Goal: Transaction & Acquisition: Purchase product/service

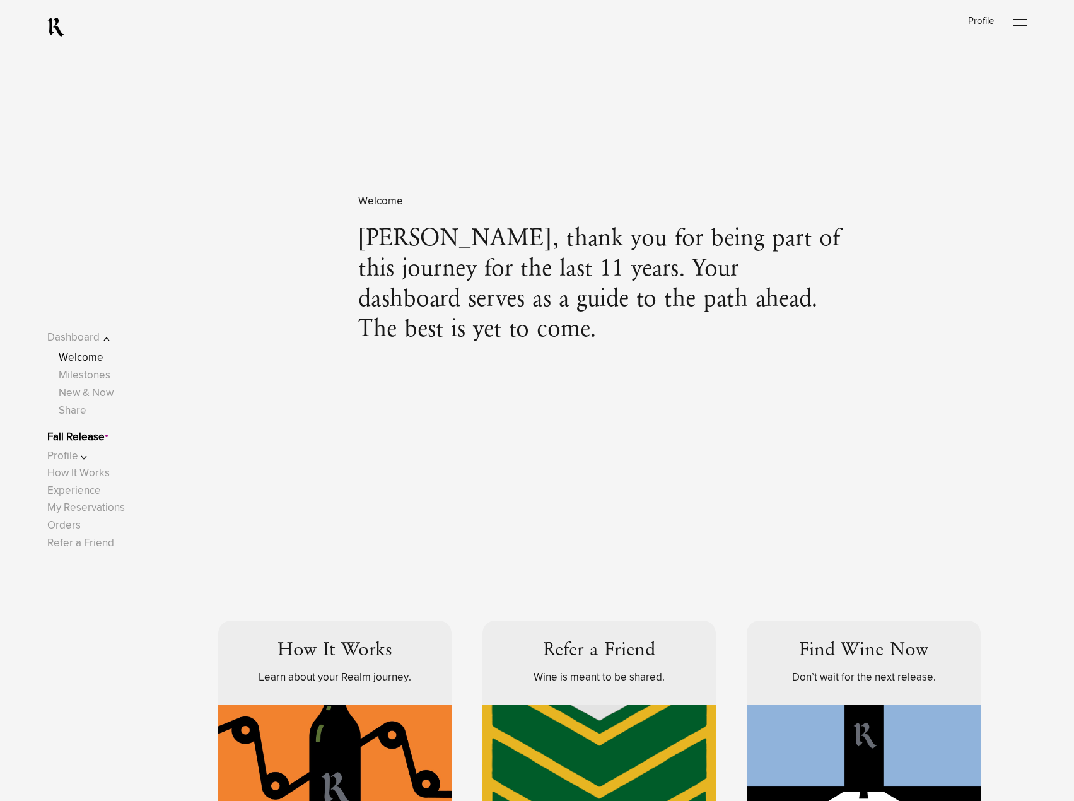
click at [105, 433] on link "Fall Release" at bounding box center [75, 437] width 57 height 11
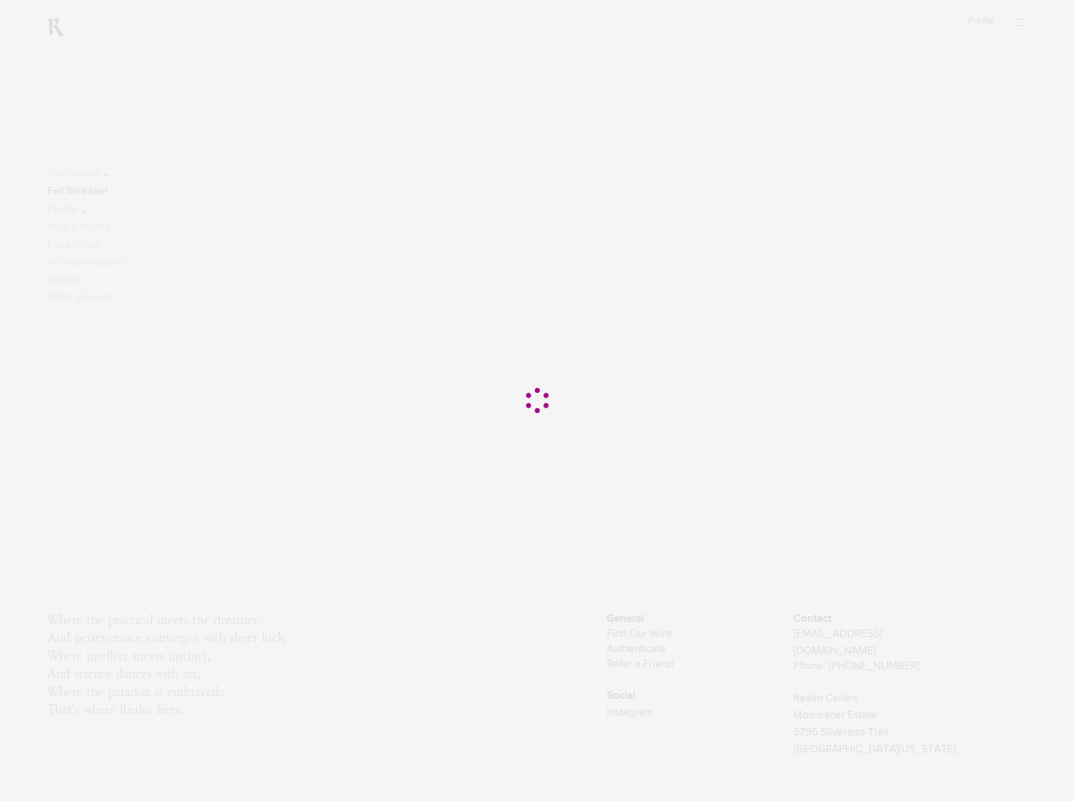
scroll to position [194, 0]
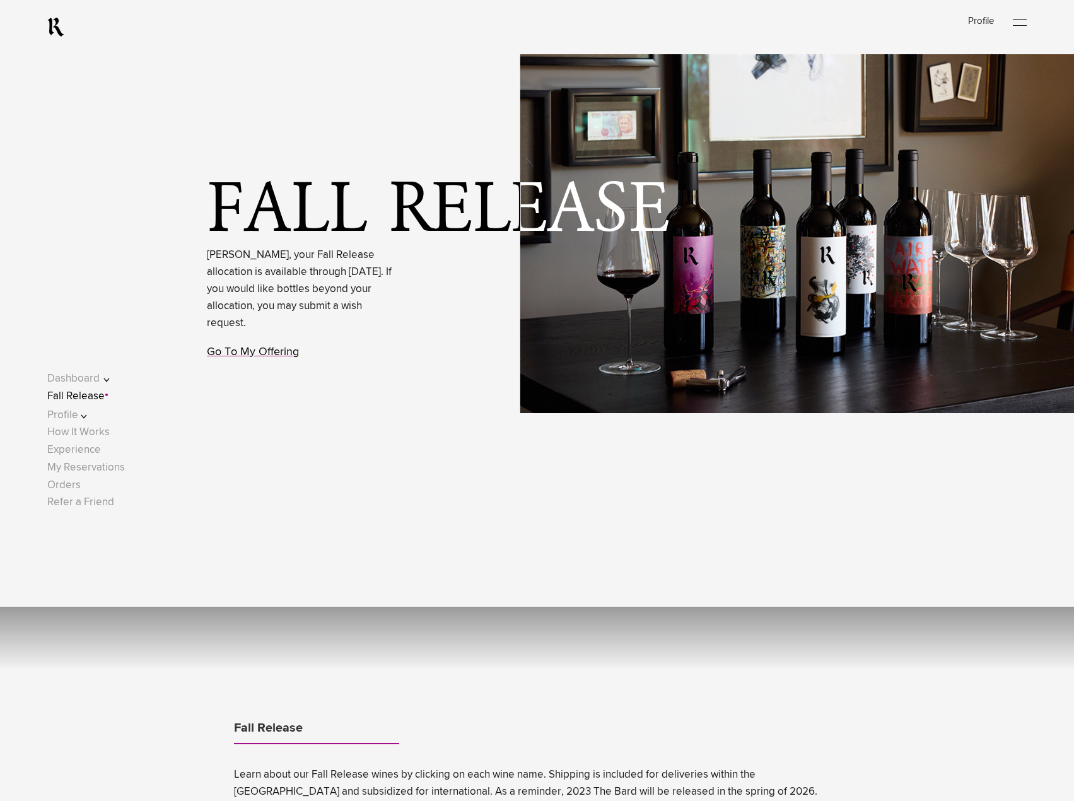
click at [214, 356] on link "Go To My Offering" at bounding box center [253, 351] width 92 height 11
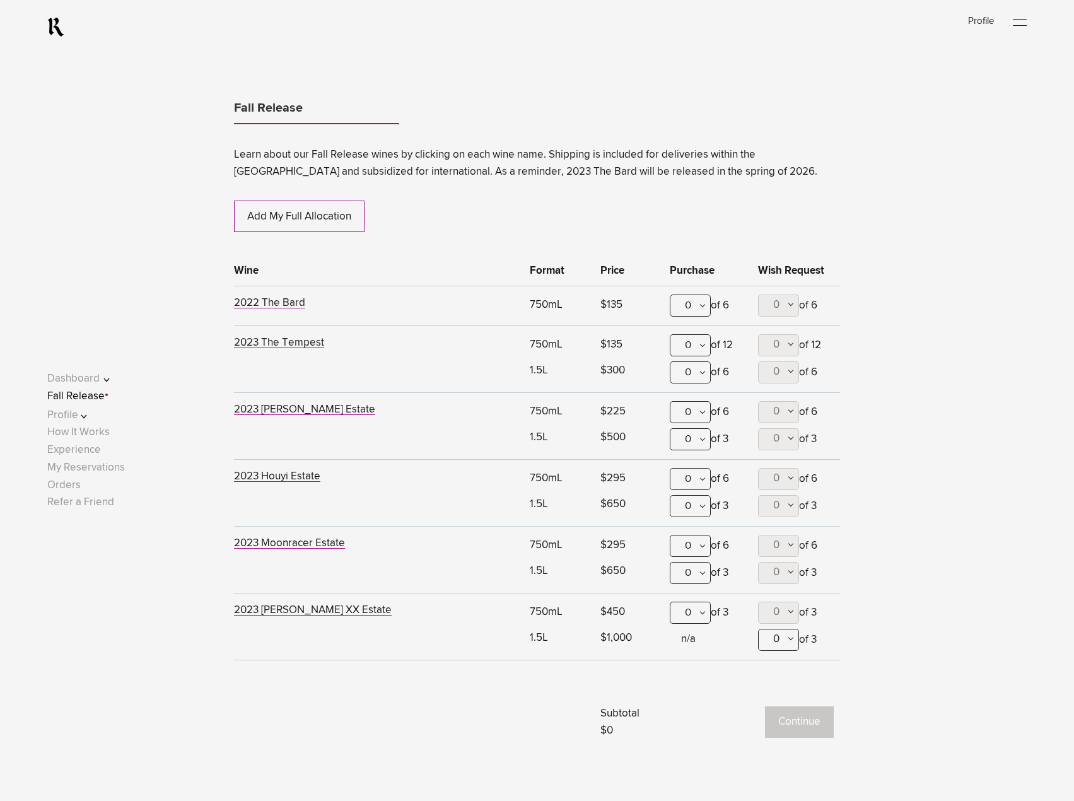
scroll to position [813, 0]
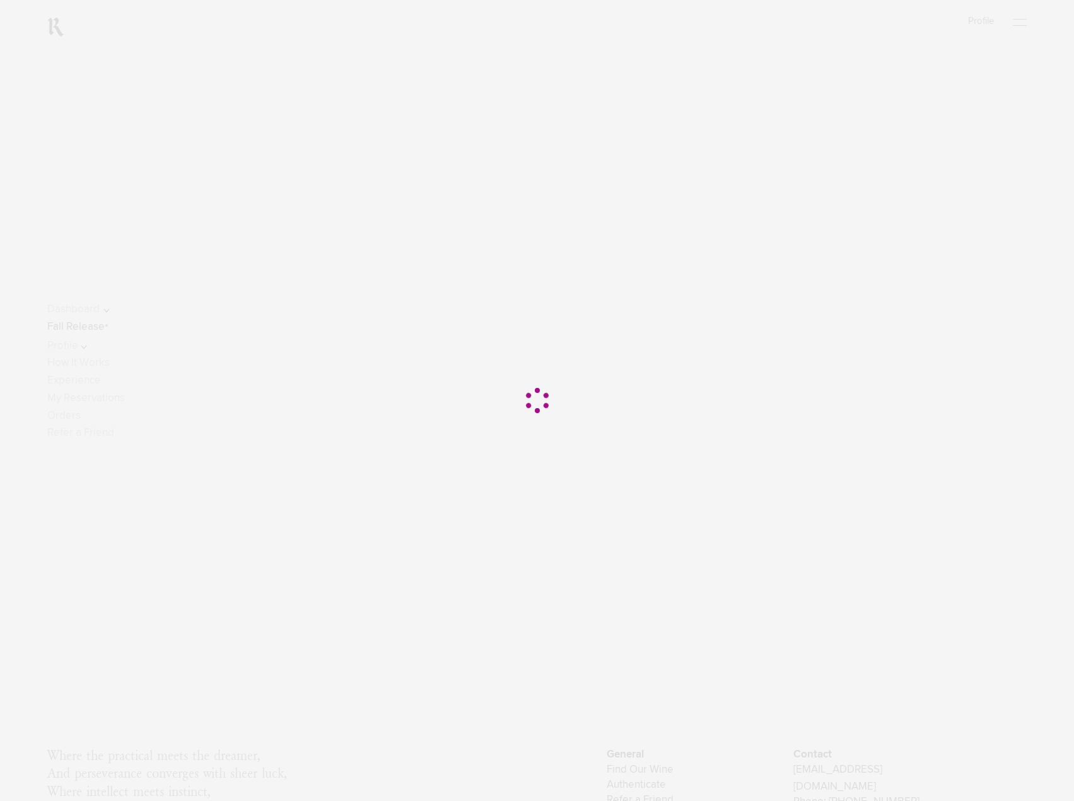
scroll to position [194, 0]
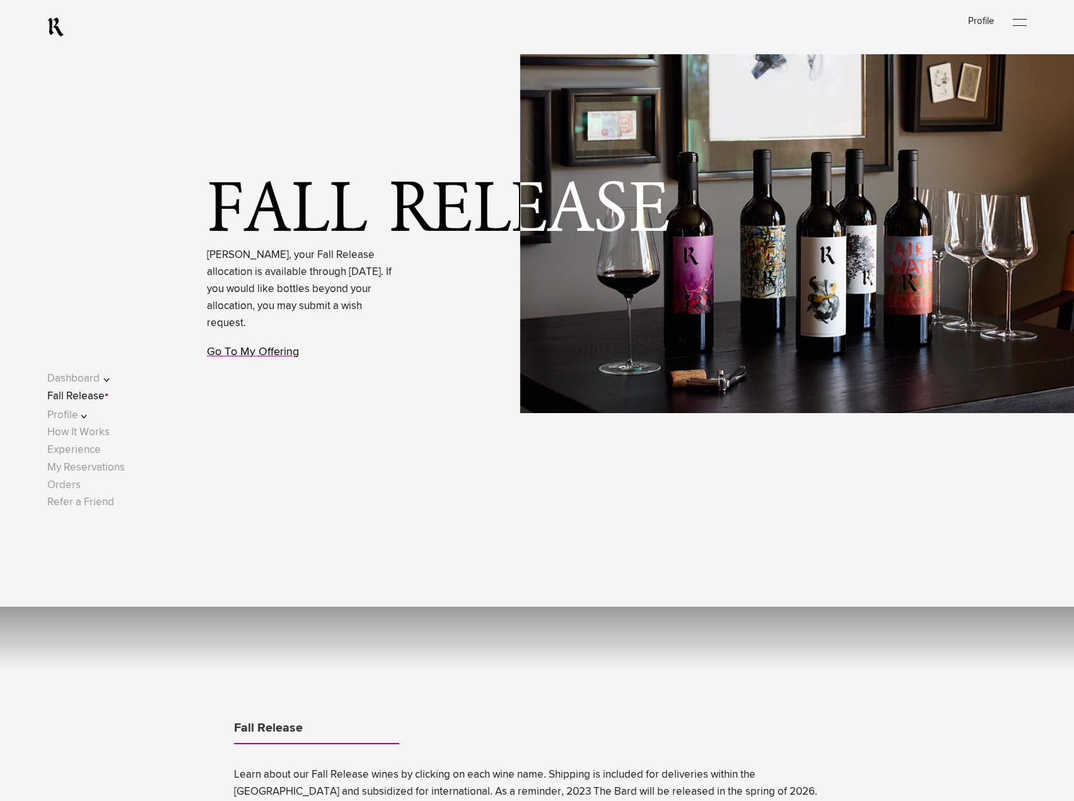
click at [279, 357] on link "Go To My Offering" at bounding box center [253, 351] width 92 height 11
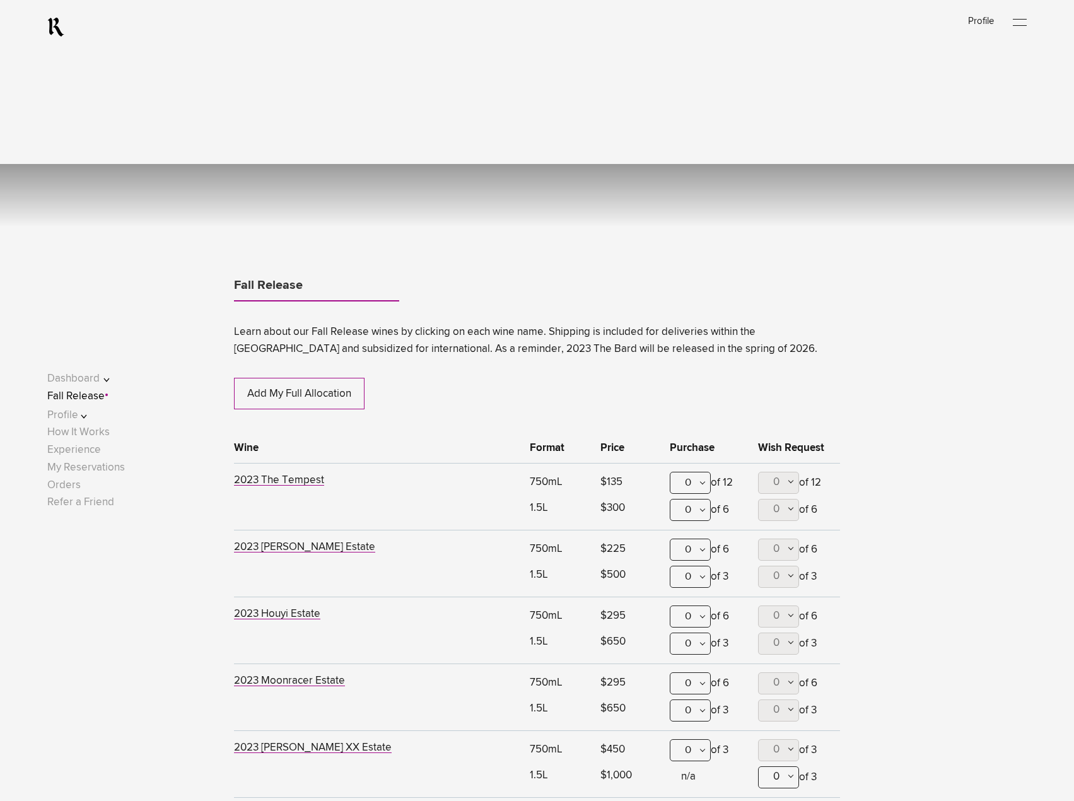
scroll to position [812, 0]
